Goal: Transaction & Acquisition: Purchase product/service

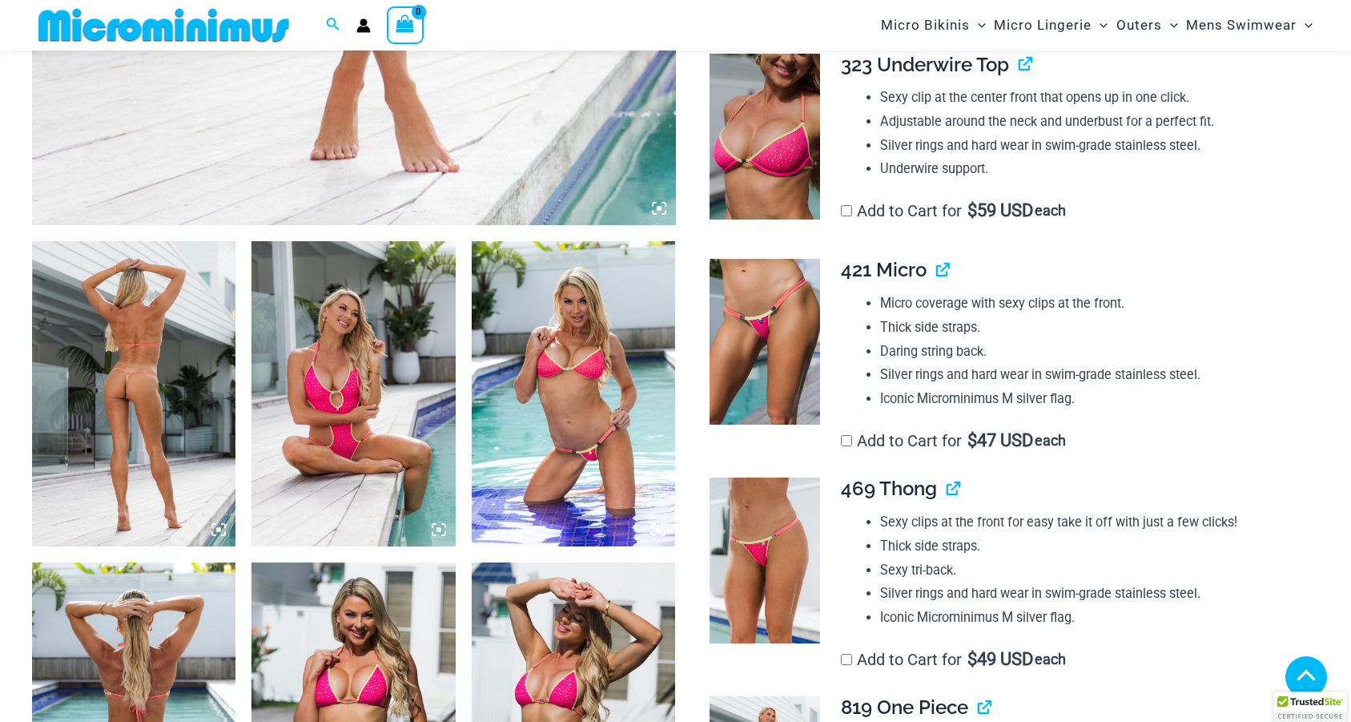
scroll to position [887, 0]
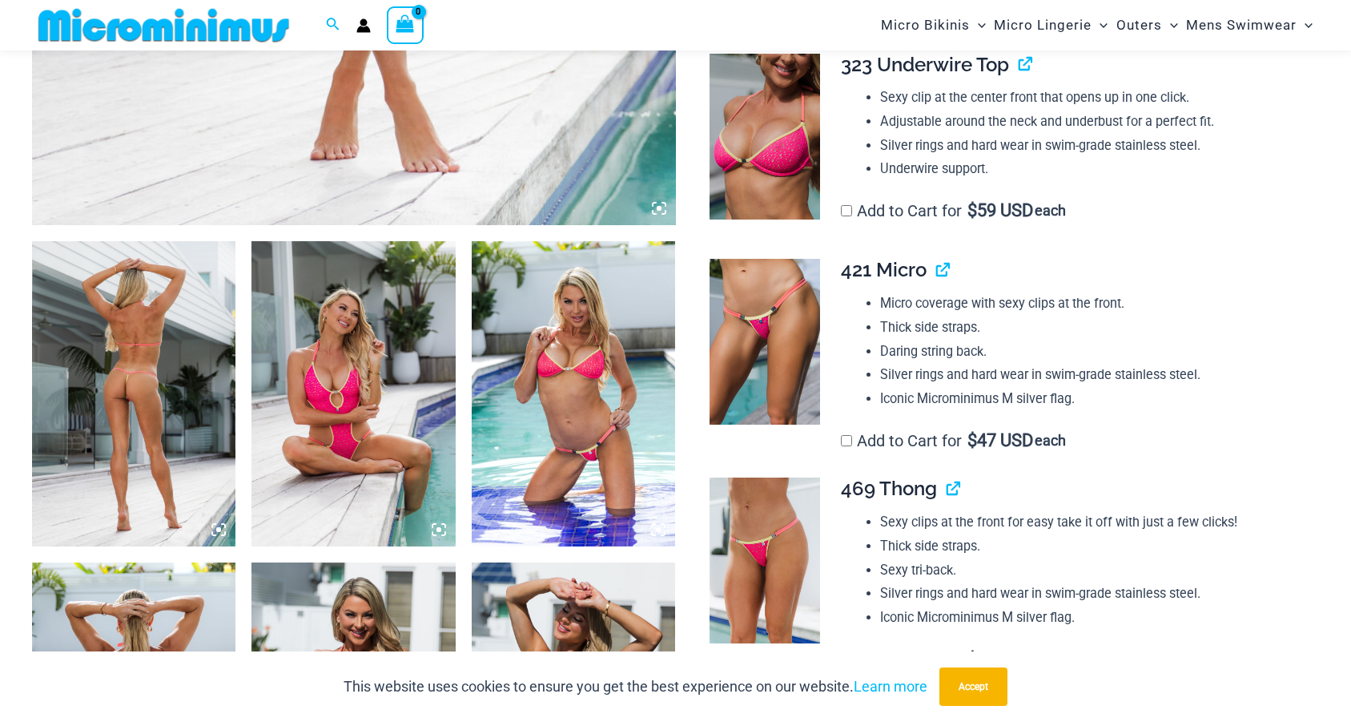
click at [138, 414] on img at bounding box center [133, 394] width 203 height 306
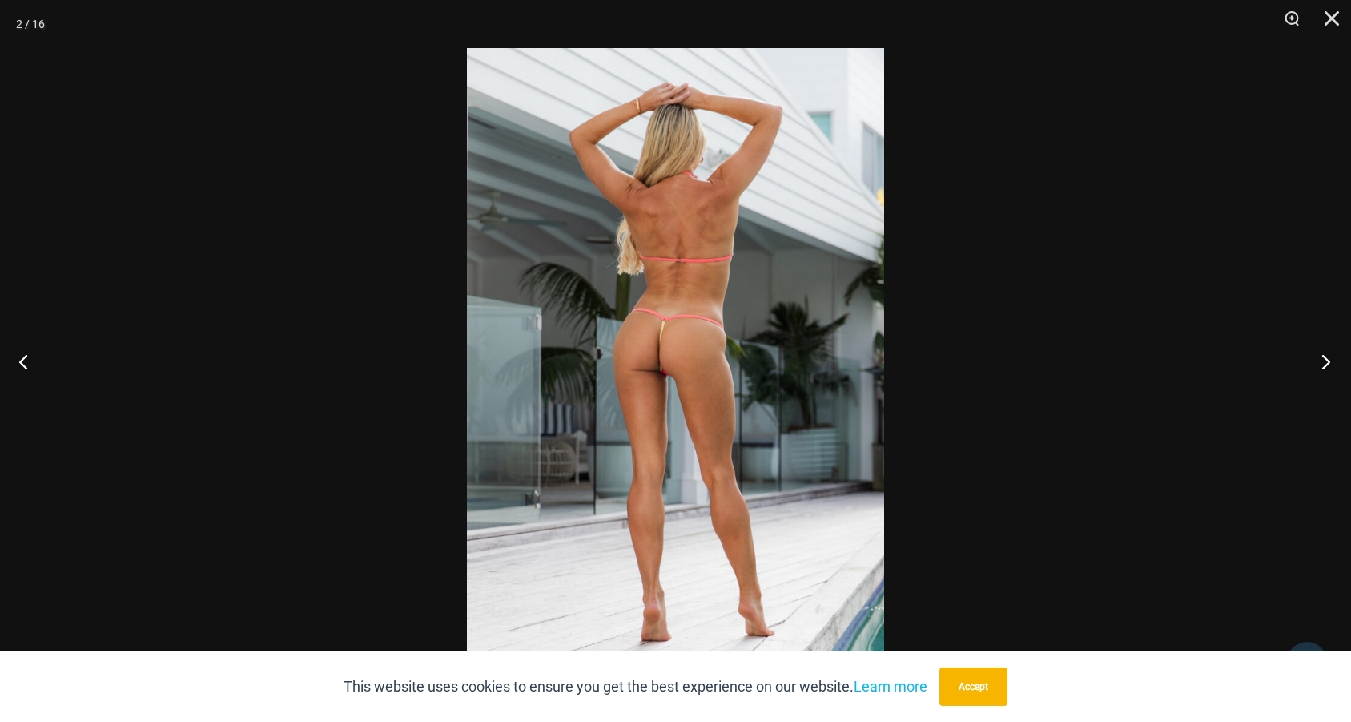
click at [1326, 356] on button "Next" at bounding box center [1321, 361] width 60 height 80
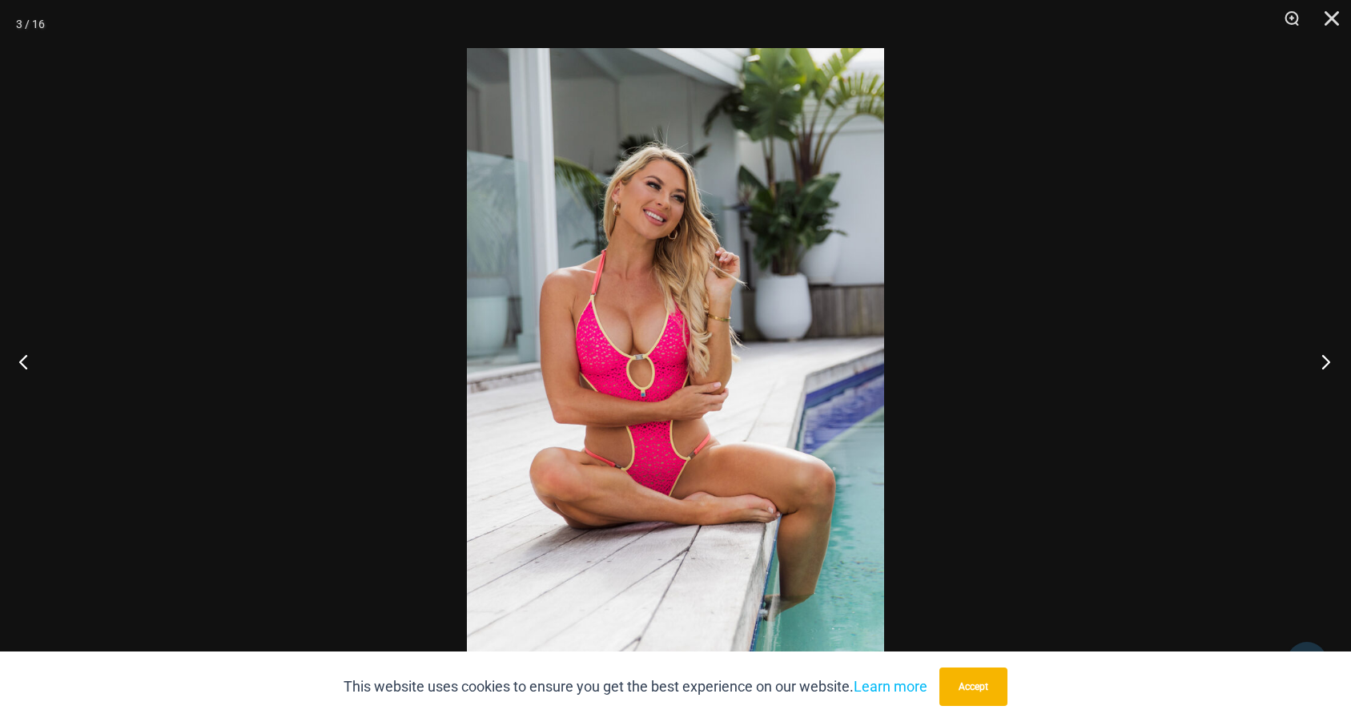
click at [1326, 356] on button "Next" at bounding box center [1321, 361] width 60 height 80
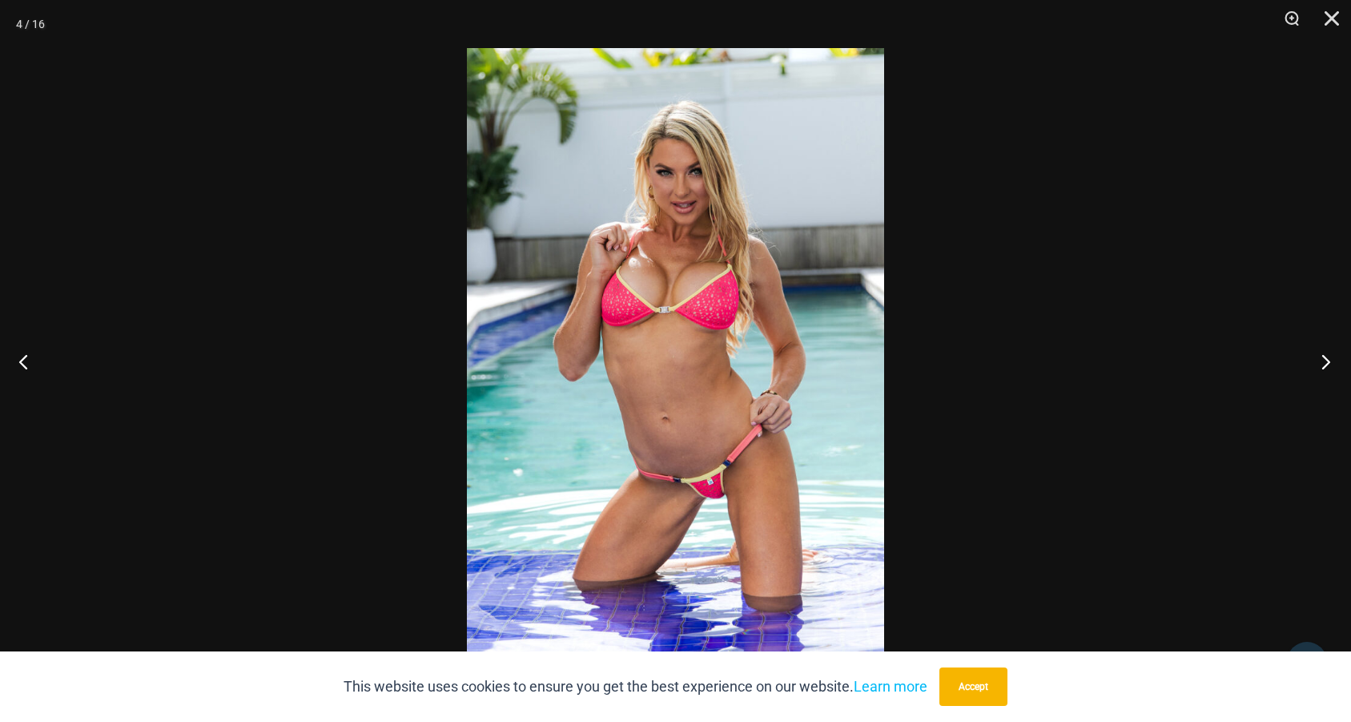
click at [1326, 356] on button "Next" at bounding box center [1321, 361] width 60 height 80
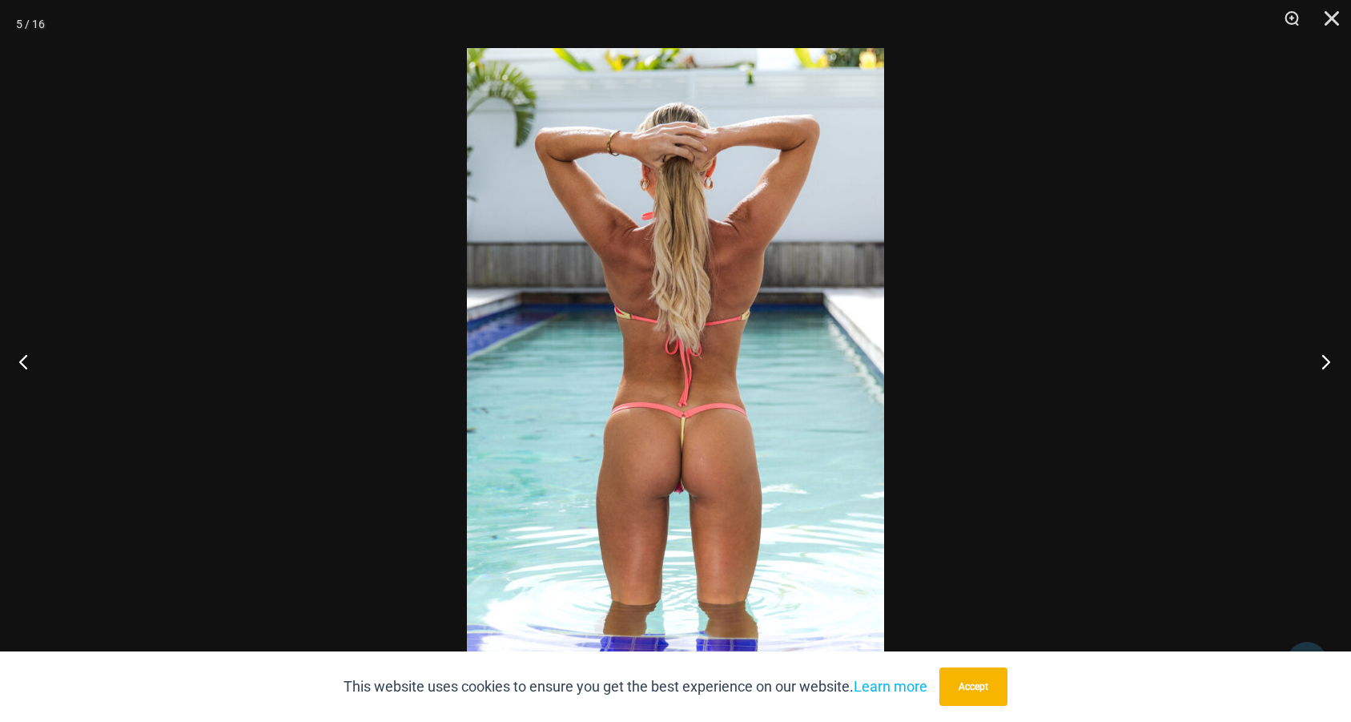
click at [1326, 356] on button "Next" at bounding box center [1321, 361] width 60 height 80
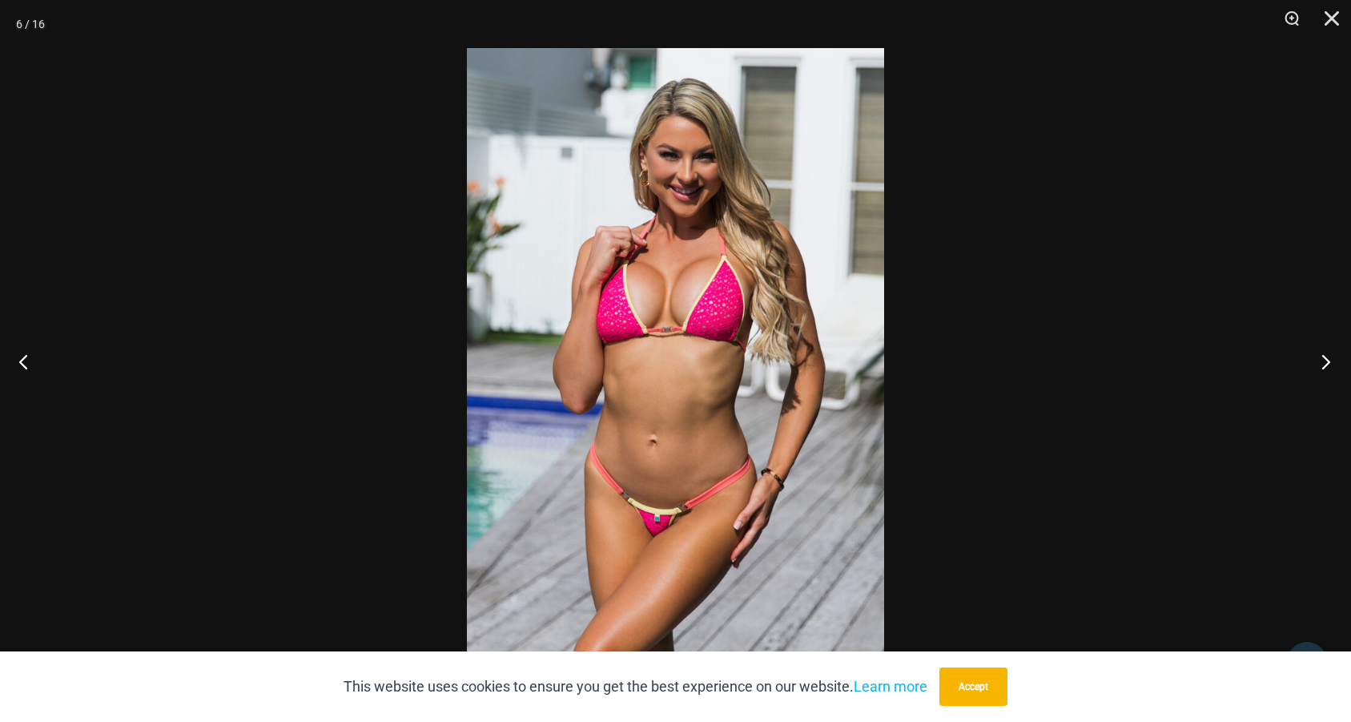
click at [1326, 356] on button "Next" at bounding box center [1321, 361] width 60 height 80
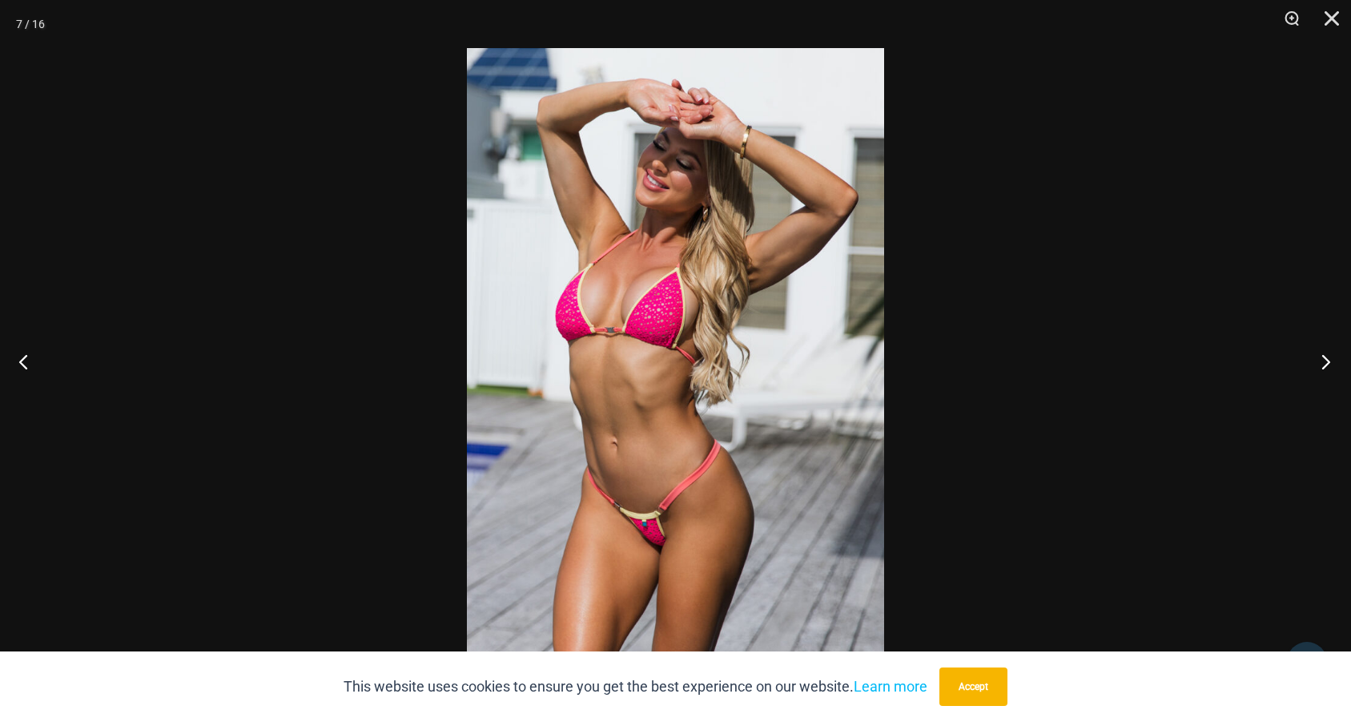
click at [1326, 356] on button "Next" at bounding box center [1321, 361] width 60 height 80
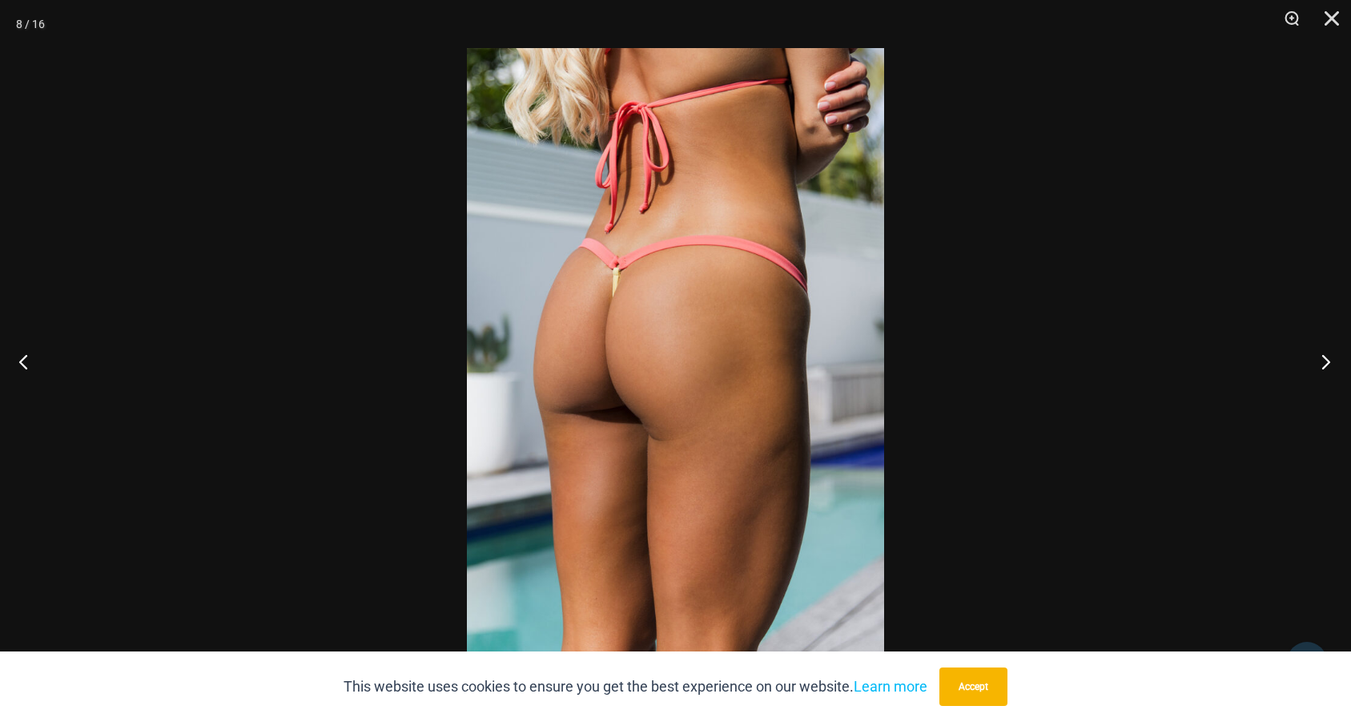
click at [1326, 356] on button "Next" at bounding box center [1321, 361] width 60 height 80
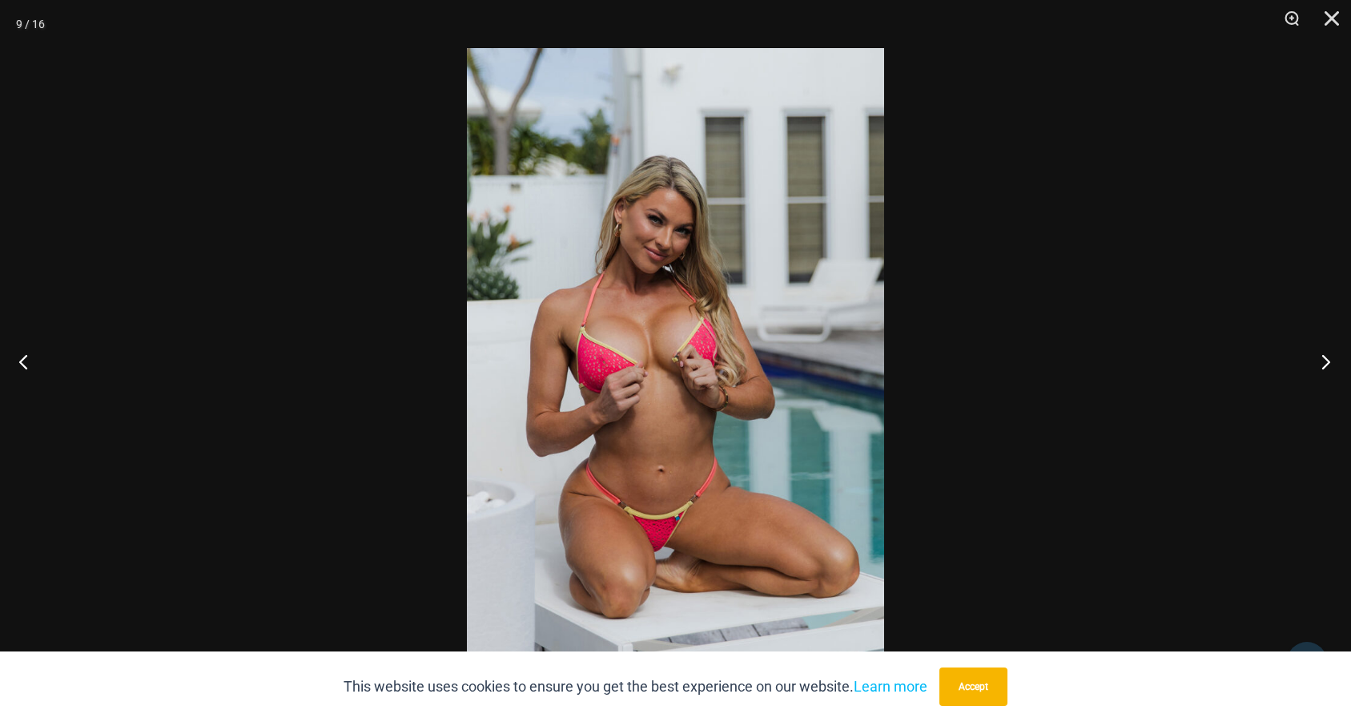
click at [1326, 356] on button "Next" at bounding box center [1321, 361] width 60 height 80
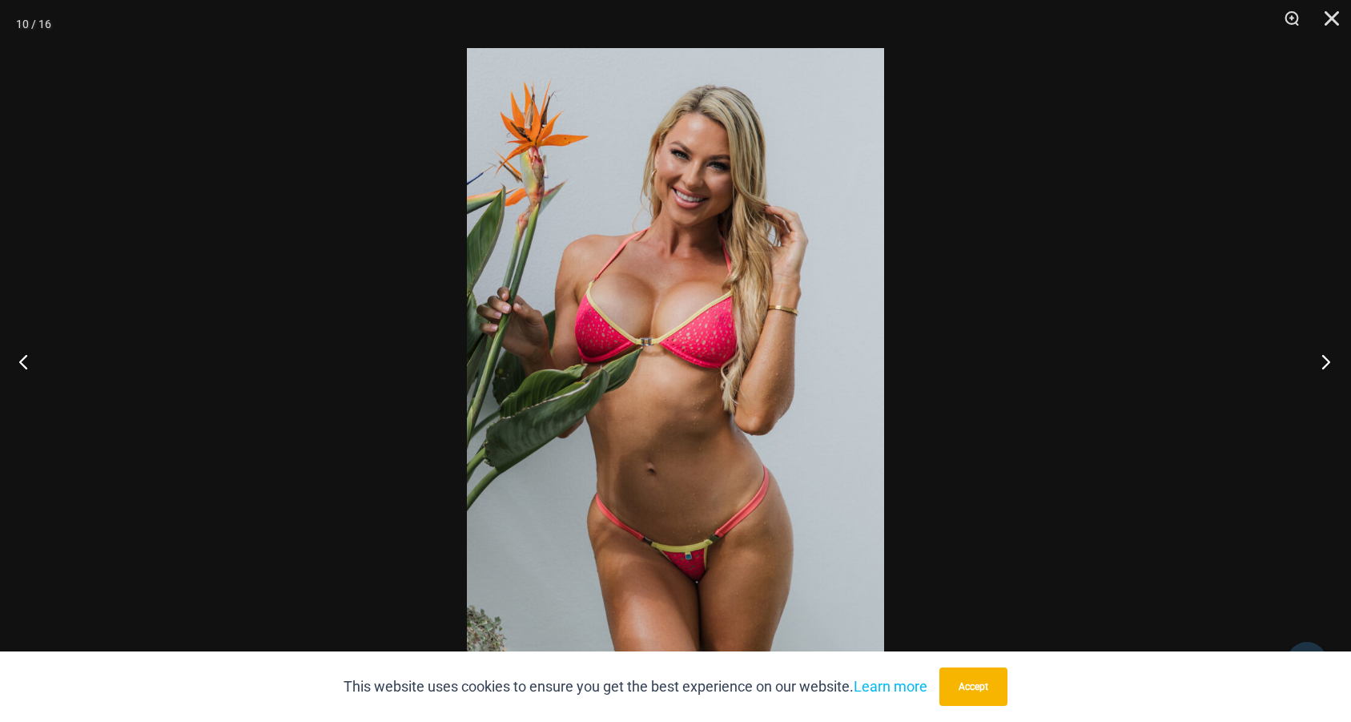
click at [1326, 356] on button "Next" at bounding box center [1321, 361] width 60 height 80
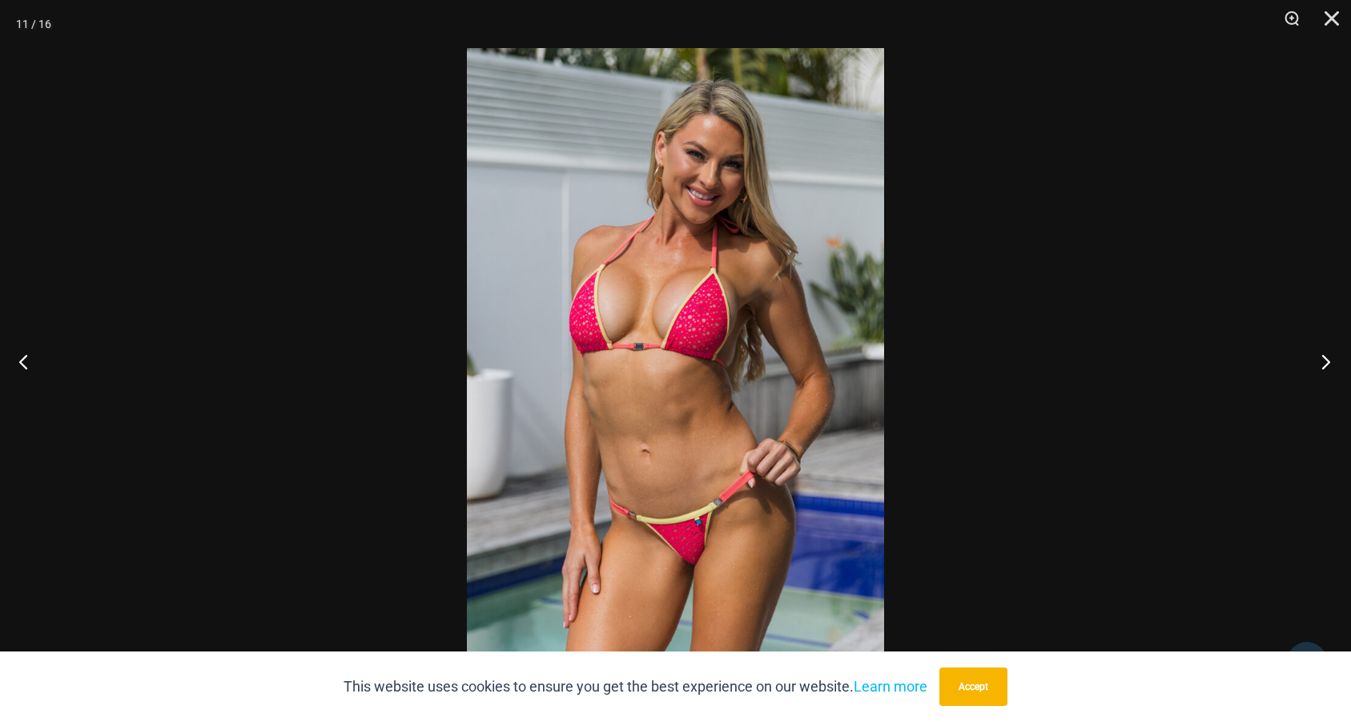
click at [1326, 356] on button "Next" at bounding box center [1321, 361] width 60 height 80
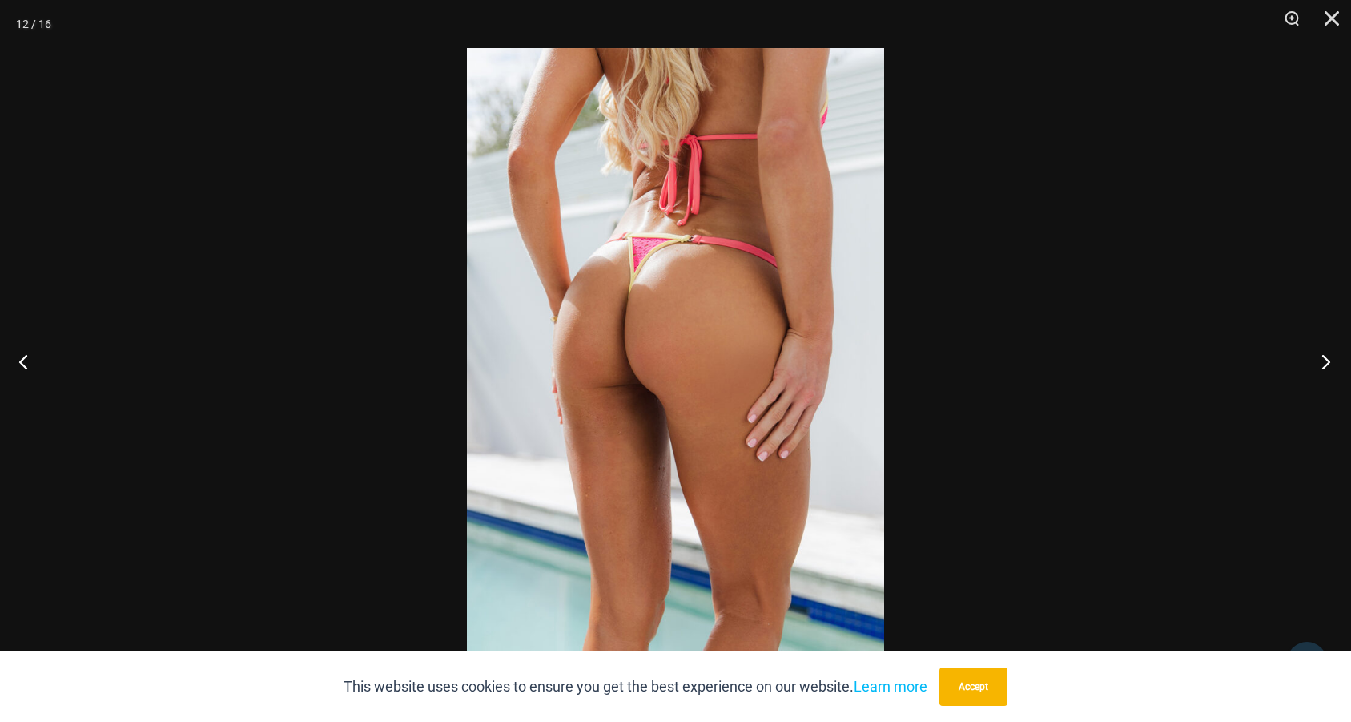
click at [1326, 356] on button "Next" at bounding box center [1321, 361] width 60 height 80
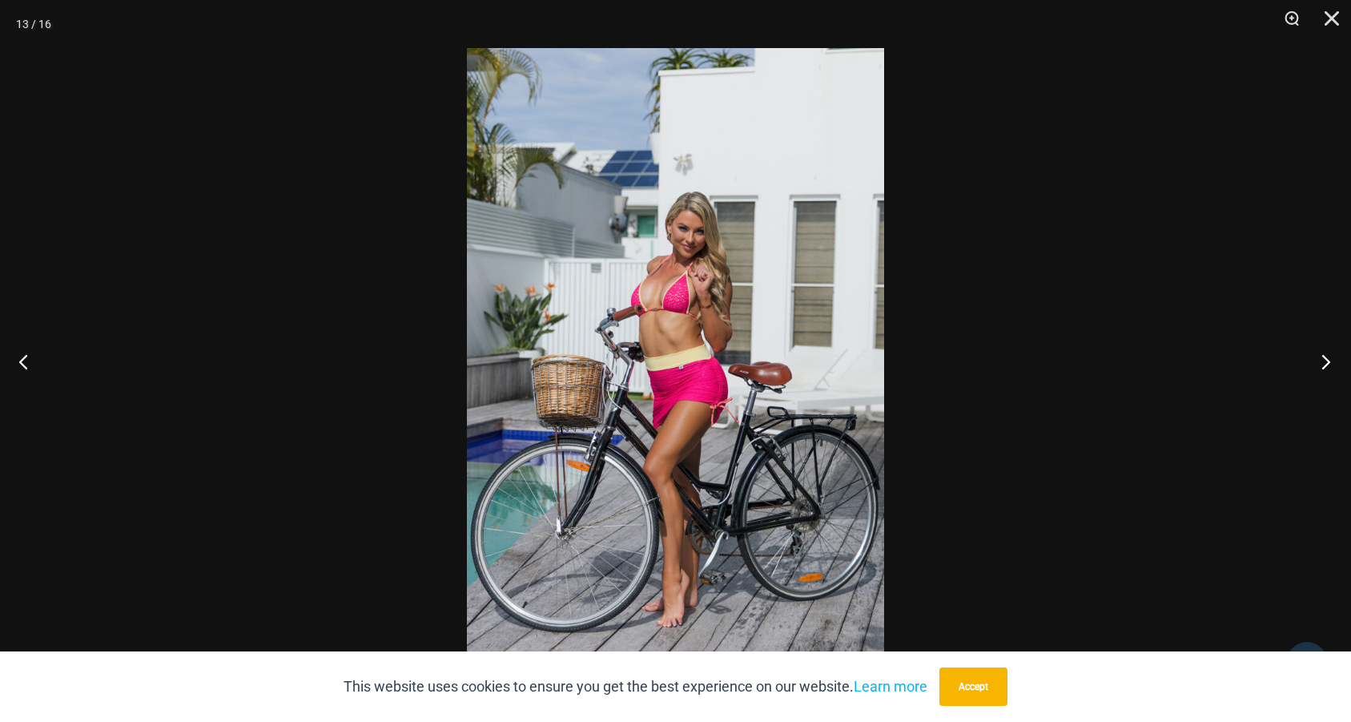
click at [1326, 356] on button "Next" at bounding box center [1321, 361] width 60 height 80
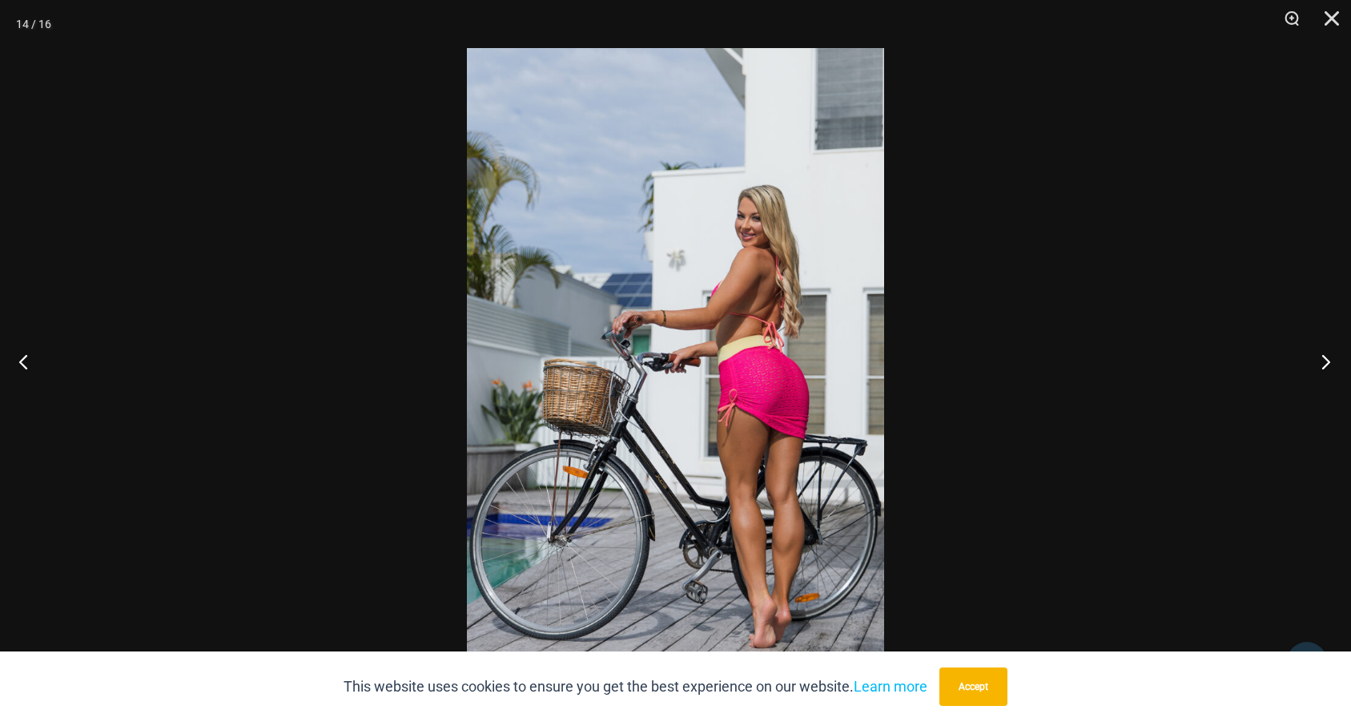
click at [1326, 356] on button "Next" at bounding box center [1321, 361] width 60 height 80
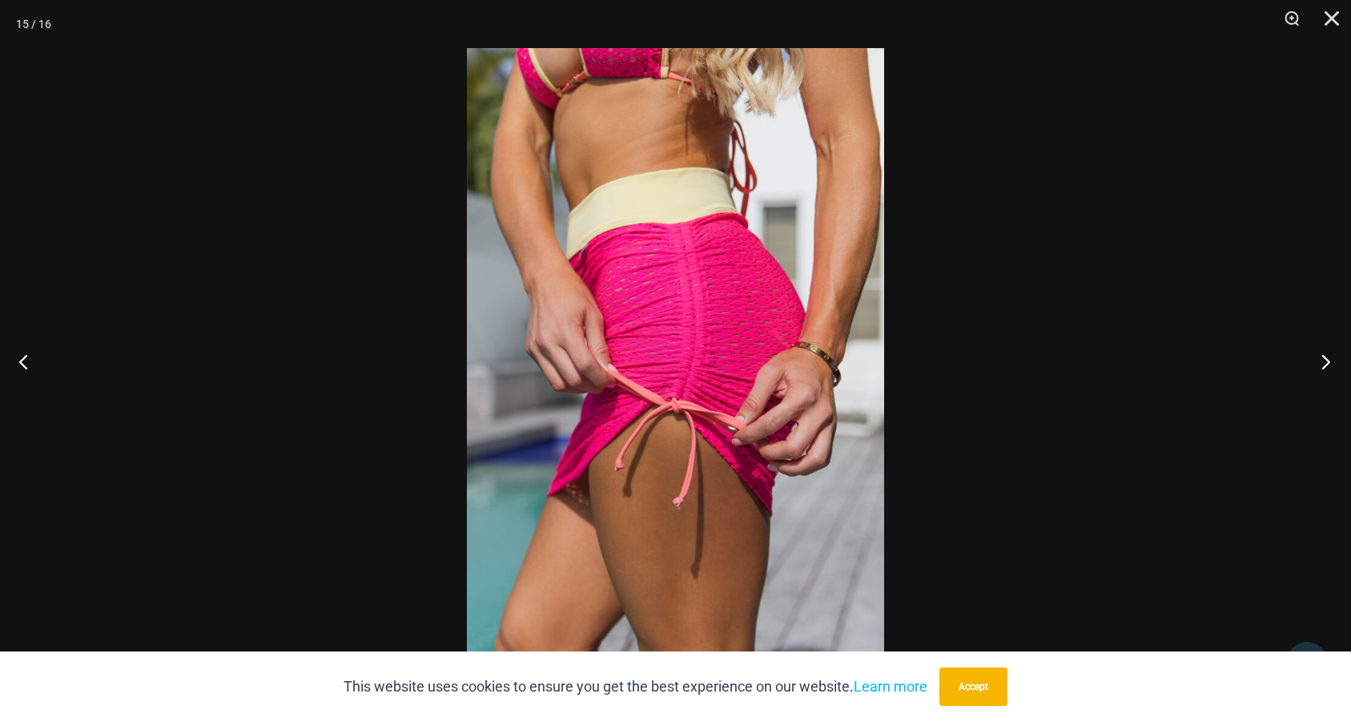
click at [1326, 356] on button "Next" at bounding box center [1321, 361] width 60 height 80
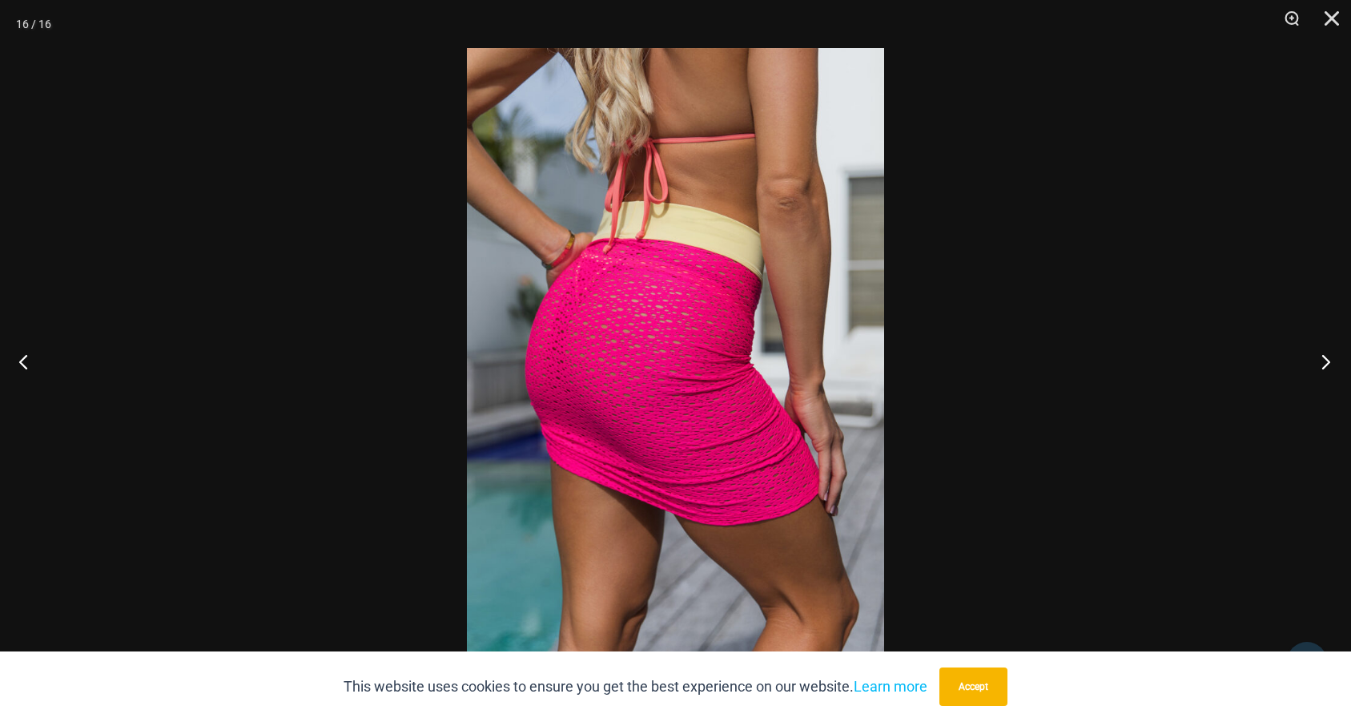
click at [1326, 356] on button "Next" at bounding box center [1321, 361] width 60 height 80
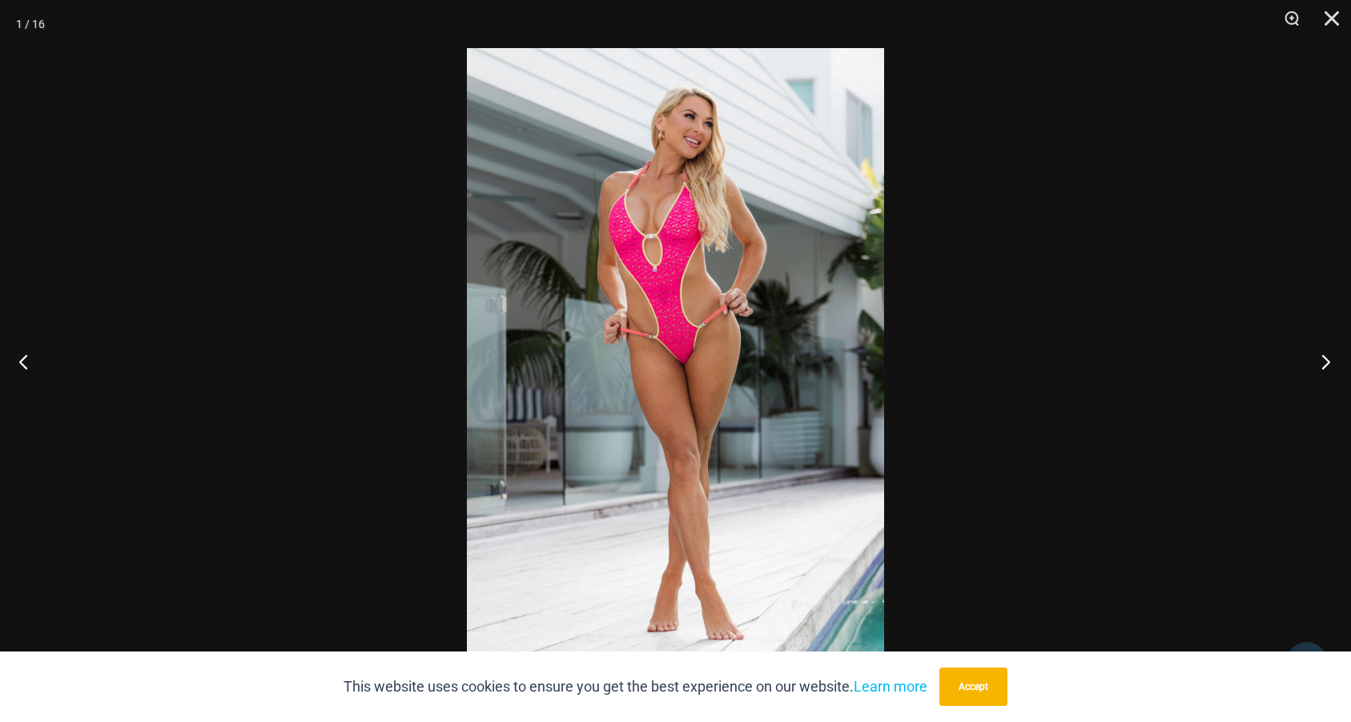
click at [1326, 356] on button "Next" at bounding box center [1321, 361] width 60 height 80
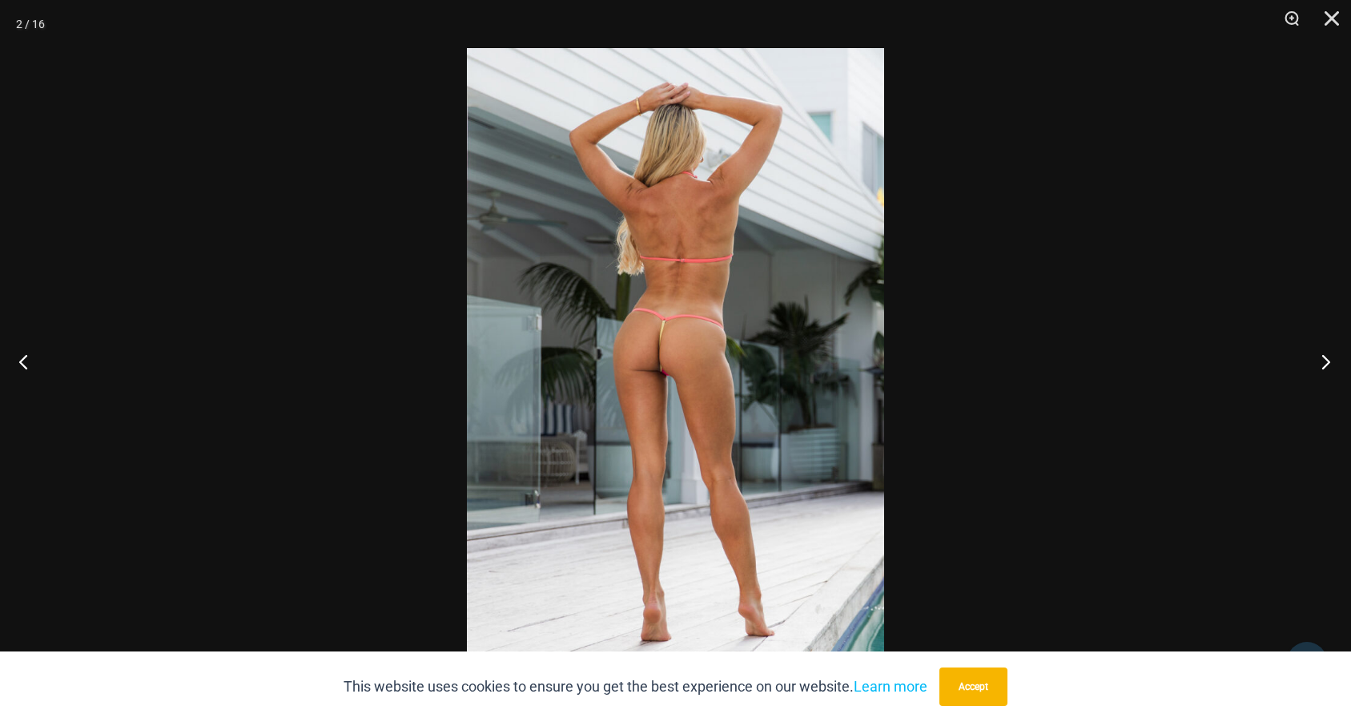
click at [1326, 356] on button "Next" at bounding box center [1321, 361] width 60 height 80
